Goal: Find contact information: Find contact information

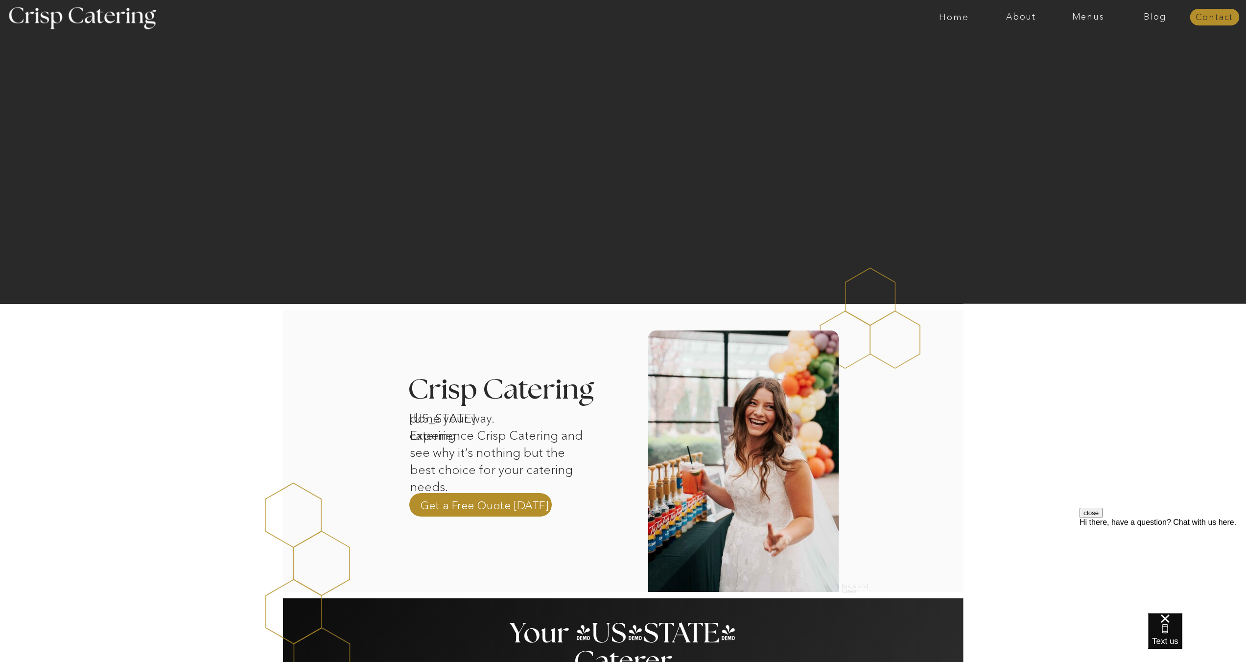
click at [1201, 21] on nav "Contact" at bounding box center [1213, 18] width 49 height 10
